Goal: Complete application form: Complete application form

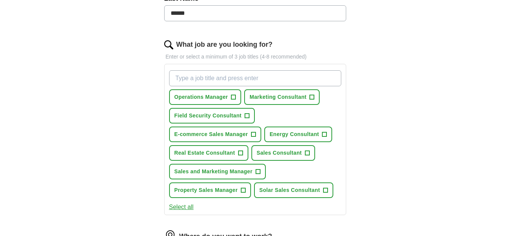
scroll to position [218, 0]
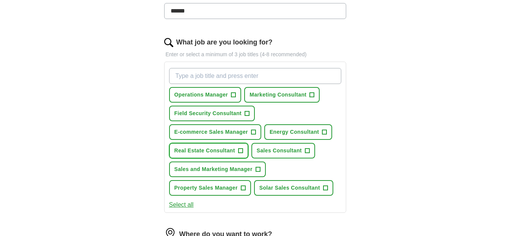
click at [238, 147] on button "Real Estate Consultant +" at bounding box center [208, 151] width 79 height 16
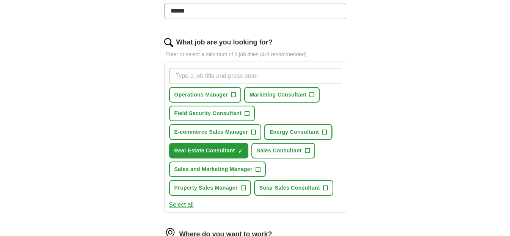
click at [324, 130] on span "+" at bounding box center [325, 132] width 5 height 6
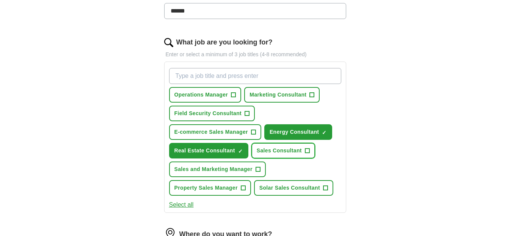
click at [306, 150] on span "+" at bounding box center [307, 151] width 5 height 6
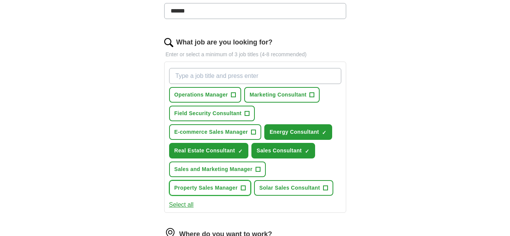
drag, startPoint x: 242, startPoint y: 187, endPoint x: 253, endPoint y: 187, distance: 11.0
click at [243, 187] on span "+" at bounding box center [243, 188] width 5 height 6
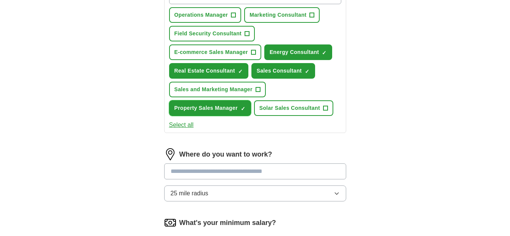
scroll to position [299, 0]
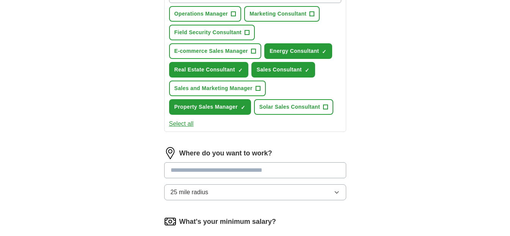
click at [274, 173] on input at bounding box center [255, 170] width 182 height 16
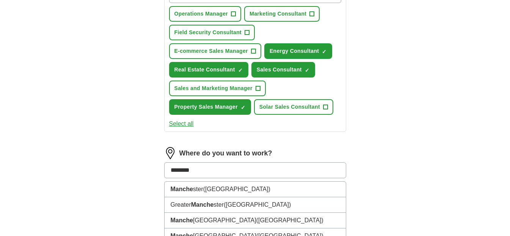
type input "*********"
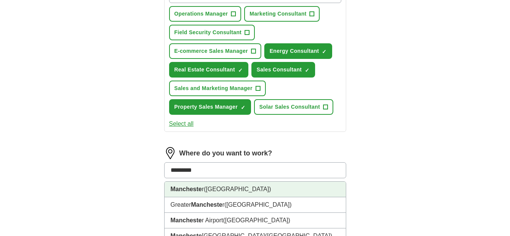
click at [249, 186] on span "(Greater Manchester)" at bounding box center [237, 189] width 67 height 6
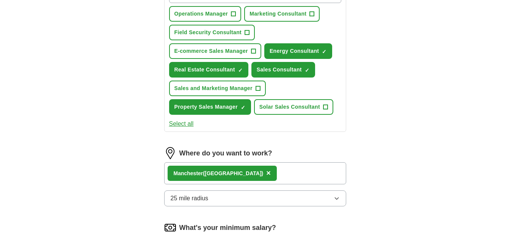
click at [336, 195] on icon "button" at bounding box center [337, 198] width 6 height 6
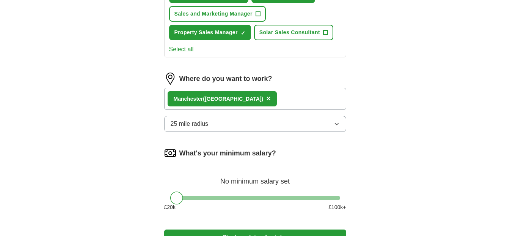
scroll to position [374, 0]
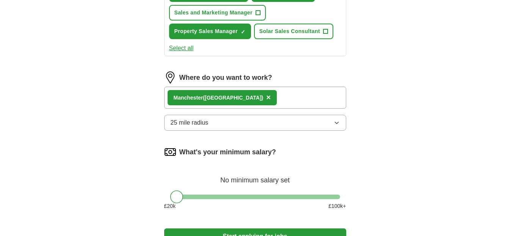
click at [335, 121] on icon "button" at bounding box center [337, 123] width 6 height 6
drag, startPoint x: 395, startPoint y: 134, endPoint x: 404, endPoint y: 135, distance: 8.8
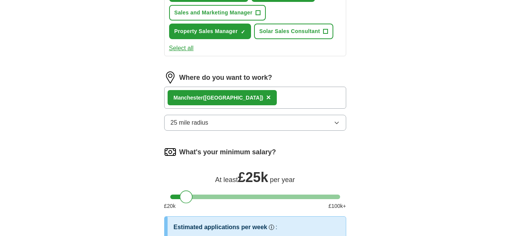
drag, startPoint x: 178, startPoint y: 196, endPoint x: 188, endPoint y: 196, distance: 10.2
click at [188, 196] on div at bounding box center [186, 196] width 13 height 13
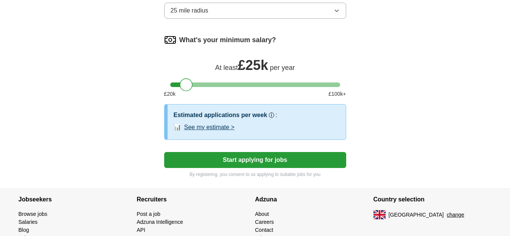
scroll to position [487, 0]
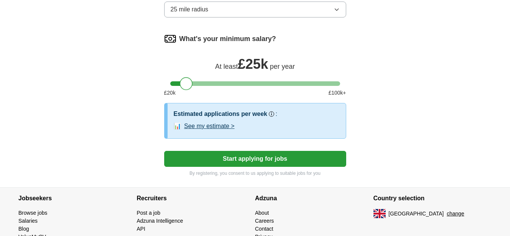
click at [269, 157] on button "Start applying for jobs" at bounding box center [255, 159] width 182 height 16
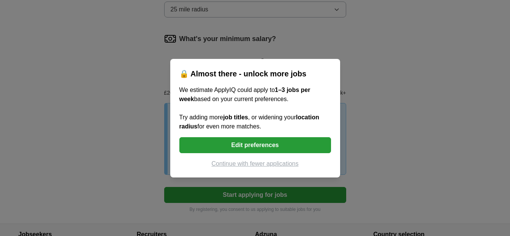
click at [262, 144] on button "Edit preferences" at bounding box center [255, 145] width 152 height 16
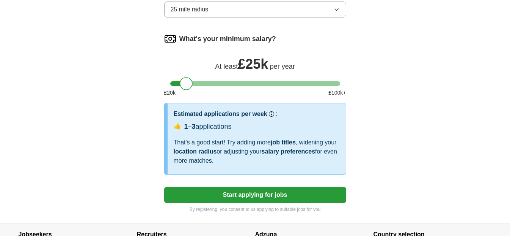
click at [272, 193] on button "Start applying for jobs" at bounding box center [255, 195] width 182 height 16
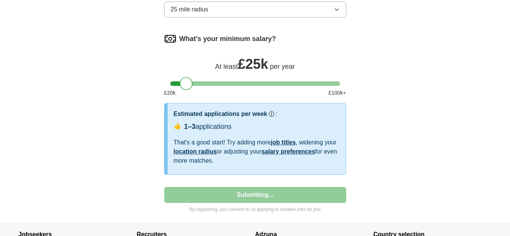
select select "**"
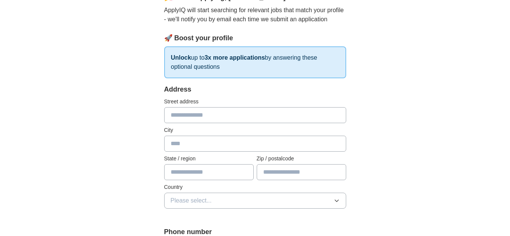
scroll to position [77, 0]
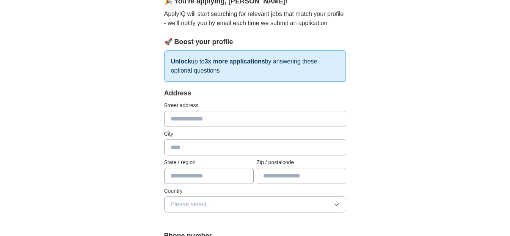
click at [228, 120] on input "text" at bounding box center [255, 119] width 182 height 16
type input "**********"
type input "*******"
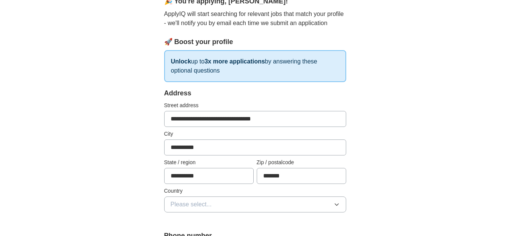
click at [331, 202] on button "Please select..." at bounding box center [255, 204] width 182 height 16
click at [312, 219] on div "[GEOGRAPHIC_DATA]" at bounding box center [255, 221] width 169 height 9
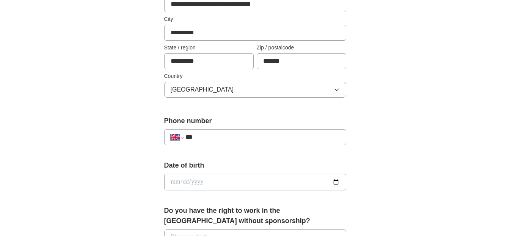
scroll to position [204, 0]
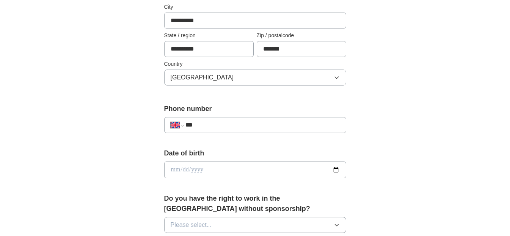
click at [271, 122] on input "***" at bounding box center [263, 124] width 154 height 9
type input "**********"
click at [226, 167] on input "date" at bounding box center [255, 169] width 182 height 17
type input "**********"
click at [335, 223] on icon "button" at bounding box center [337, 225] width 6 height 6
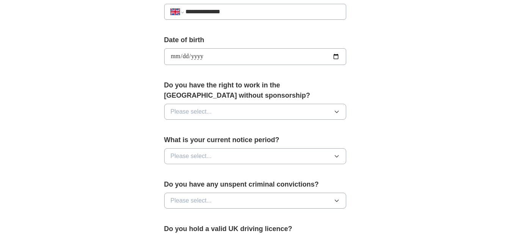
scroll to position [326, 0]
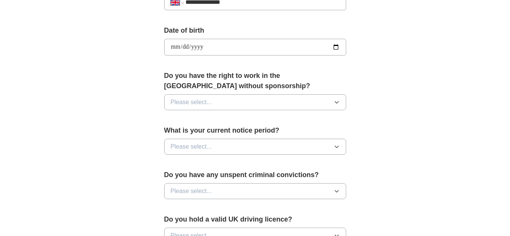
click at [337, 101] on icon "button" at bounding box center [337, 102] width 6 height 6
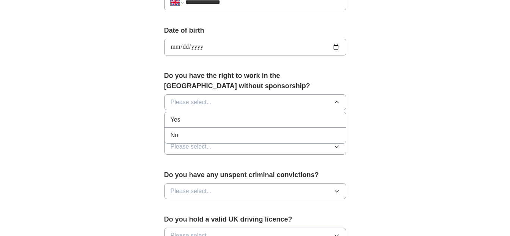
click at [192, 117] on div "Yes" at bounding box center [255, 119] width 169 height 9
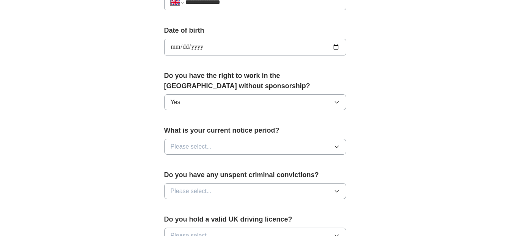
click at [338, 147] on icon "button" at bounding box center [337, 146] width 6 height 6
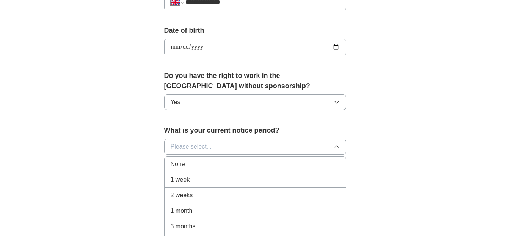
drag, startPoint x: 215, startPoint y: 176, endPoint x: 221, endPoint y: 175, distance: 6.6
click at [217, 176] on div "1 week" at bounding box center [255, 179] width 169 height 9
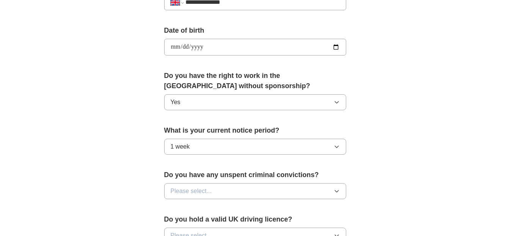
click at [332, 189] on button "Please select..." at bounding box center [255, 191] width 182 height 16
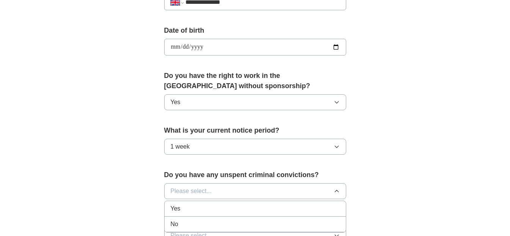
drag, startPoint x: 229, startPoint y: 222, endPoint x: 269, endPoint y: 208, distance: 42.6
click at [231, 222] on div "No" at bounding box center [255, 223] width 169 height 9
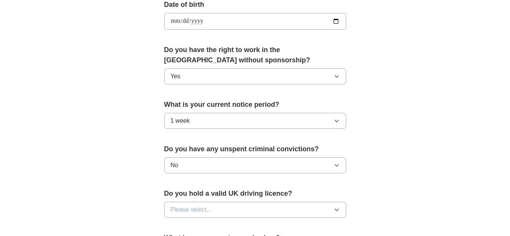
scroll to position [397, 0]
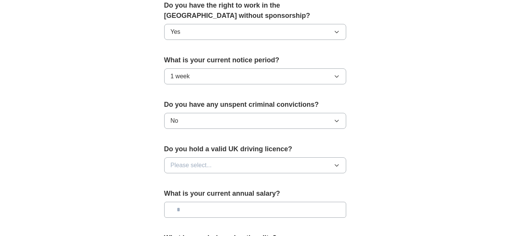
click at [331, 163] on button "Please select..." at bounding box center [255, 165] width 182 height 16
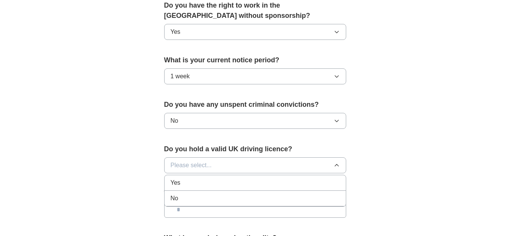
click at [247, 184] on div "Yes" at bounding box center [255, 182] width 169 height 9
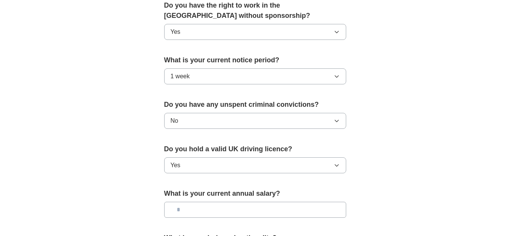
click at [241, 211] on input "text" at bounding box center [255, 210] width 182 height 16
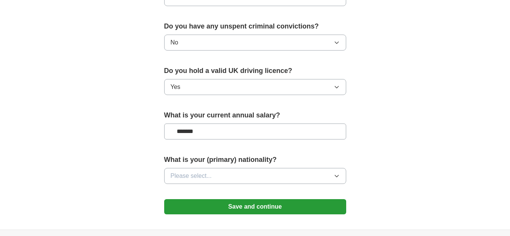
scroll to position [477, 0]
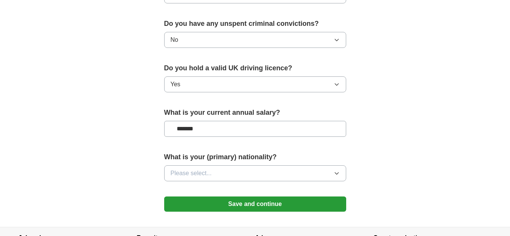
type input "*******"
click at [336, 170] on icon "button" at bounding box center [337, 173] width 6 height 6
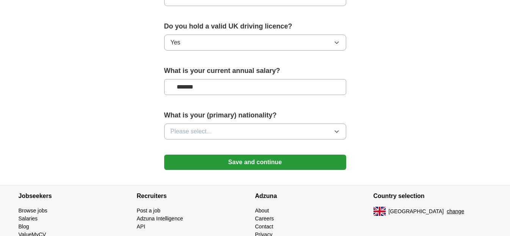
scroll to position [522, 0]
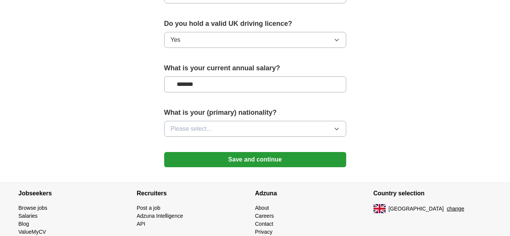
click at [337, 128] on icon "button" at bounding box center [337, 129] width 6 height 6
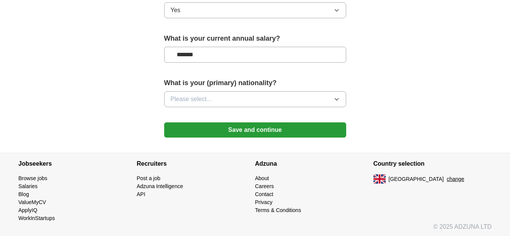
scroll to position [553, 0]
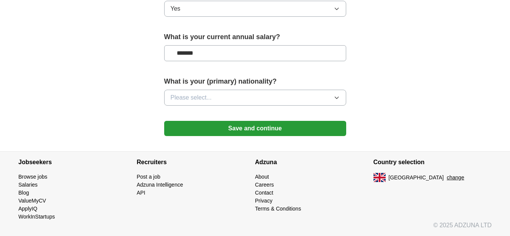
click at [331, 97] on button "Please select..." at bounding box center [255, 98] width 182 height 16
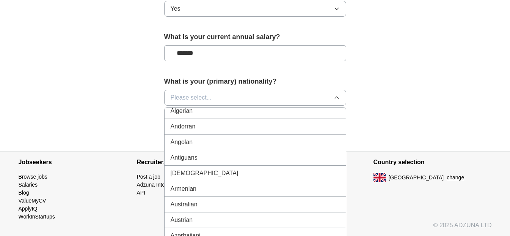
scroll to position [0, 0]
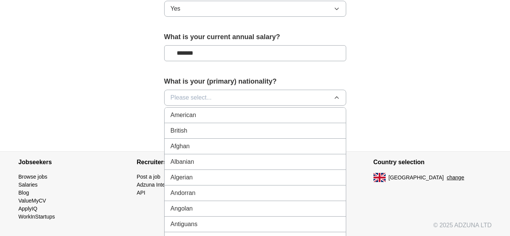
drag, startPoint x: 296, startPoint y: 130, endPoint x: 323, endPoint y: 128, distance: 27.1
click at [297, 130] on div "British" at bounding box center [255, 130] width 169 height 9
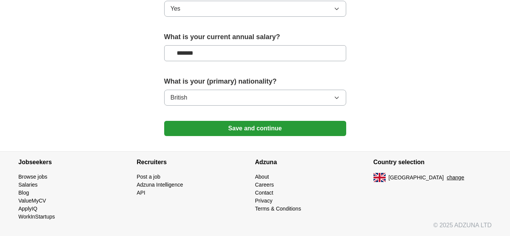
click at [336, 97] on icon "button" at bounding box center [337, 97] width 6 height 6
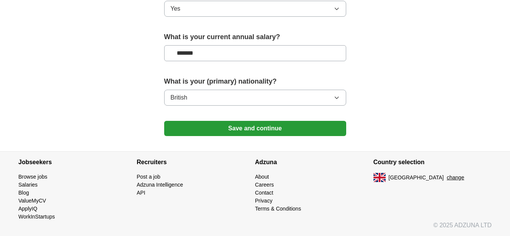
drag, startPoint x: 282, startPoint y: 126, endPoint x: 326, endPoint y: 124, distance: 43.3
click at [283, 126] on button "Save and continue" at bounding box center [255, 128] width 182 height 15
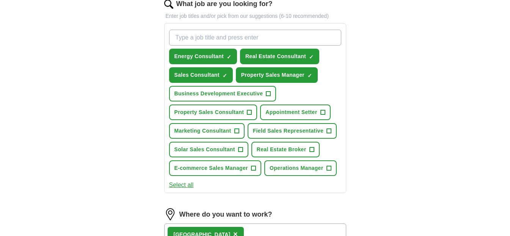
scroll to position [255, 0]
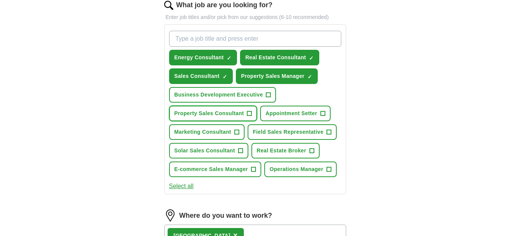
click at [247, 110] on button "Property Sales Consultant +" at bounding box center [213, 113] width 88 height 16
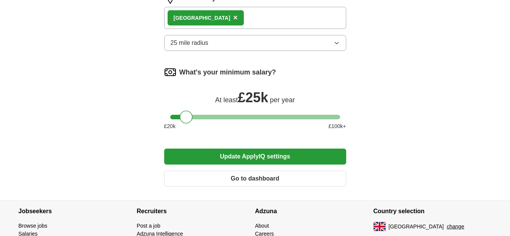
scroll to position [476, 0]
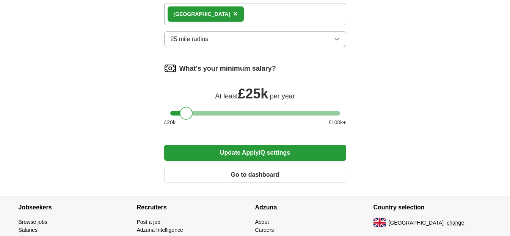
click at [291, 151] on button "Update ApplyIQ settings" at bounding box center [255, 153] width 182 height 16
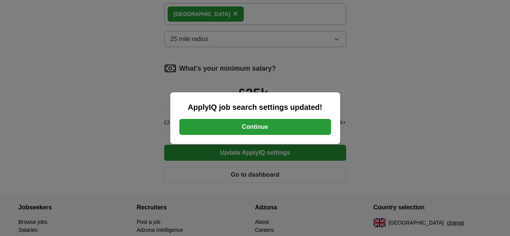
drag, startPoint x: 291, startPoint y: 123, endPoint x: 317, endPoint y: 123, distance: 26.2
click at [291, 123] on button "Continue" at bounding box center [255, 127] width 152 height 16
